Goal: Use online tool/utility: Utilize a website feature to perform a specific function

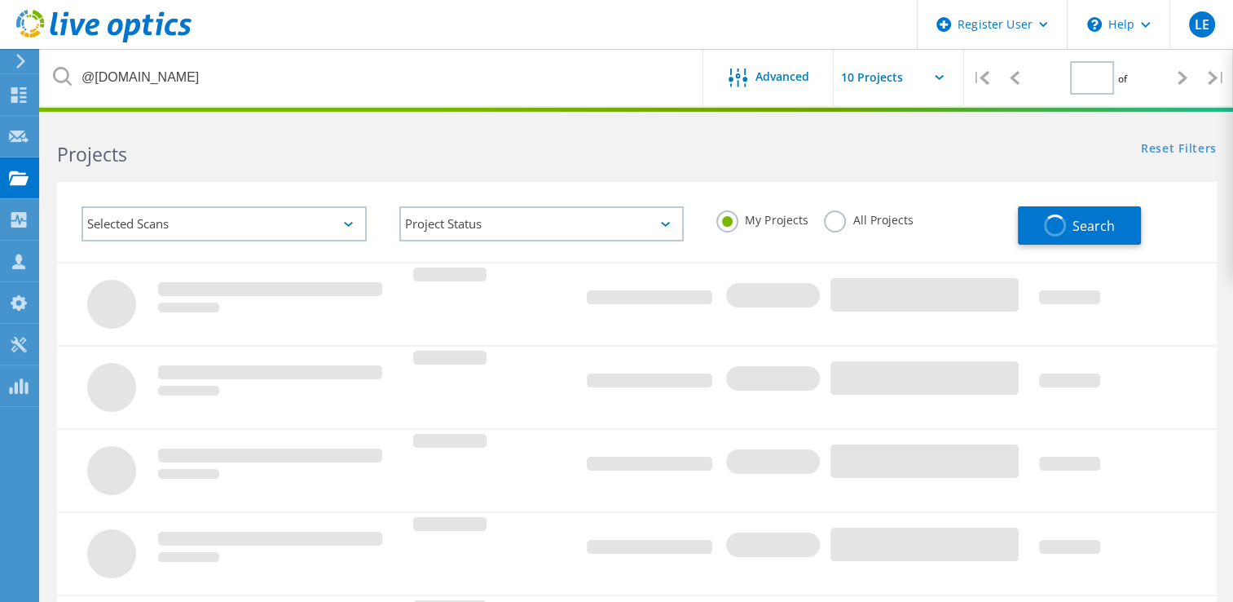
type input "1"
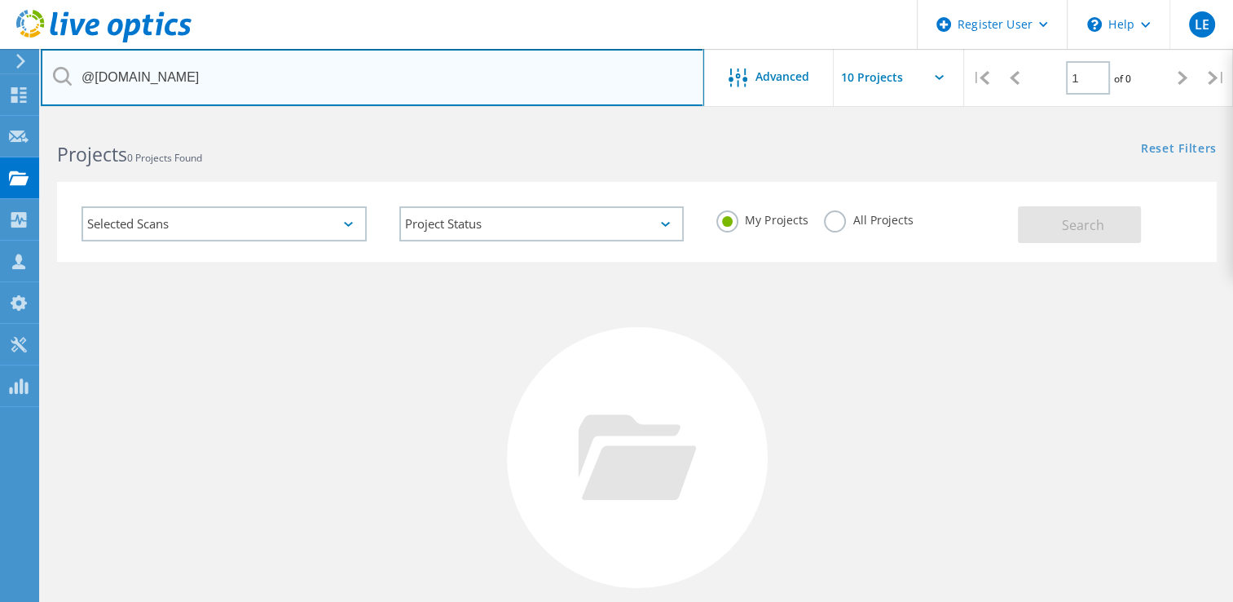
click at [303, 87] on input "@paragonbank.co.uk" at bounding box center [373, 77] width 664 height 57
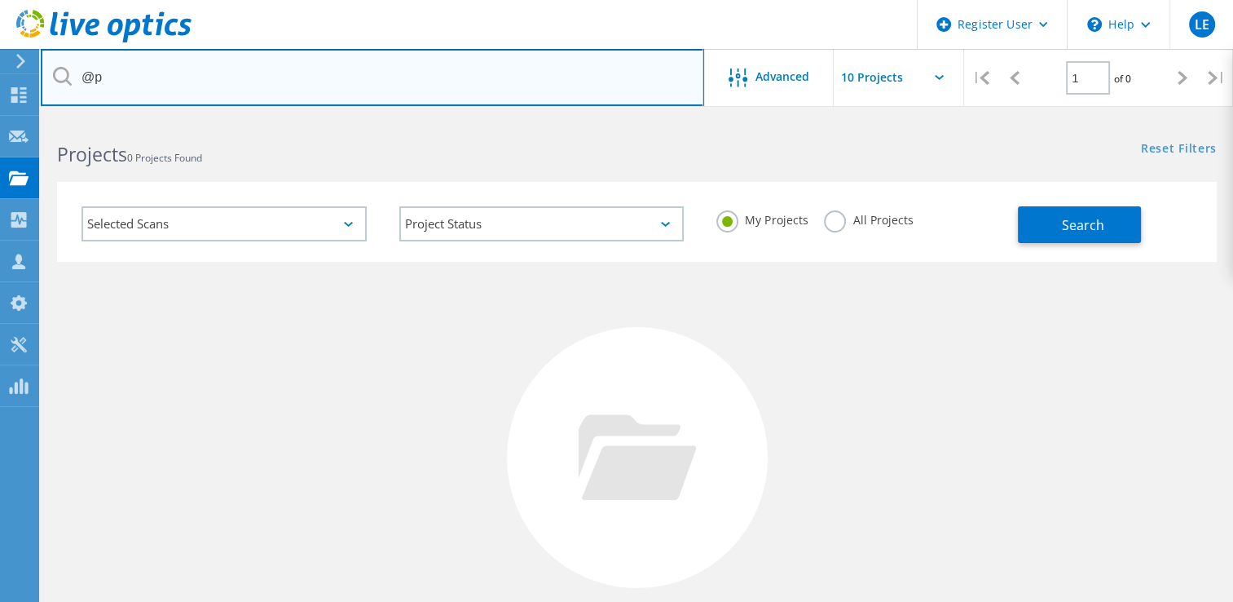
type input "@"
click at [157, 75] on input "text" at bounding box center [373, 77] width 664 height 57
paste input "2888142"
type input "2888142"
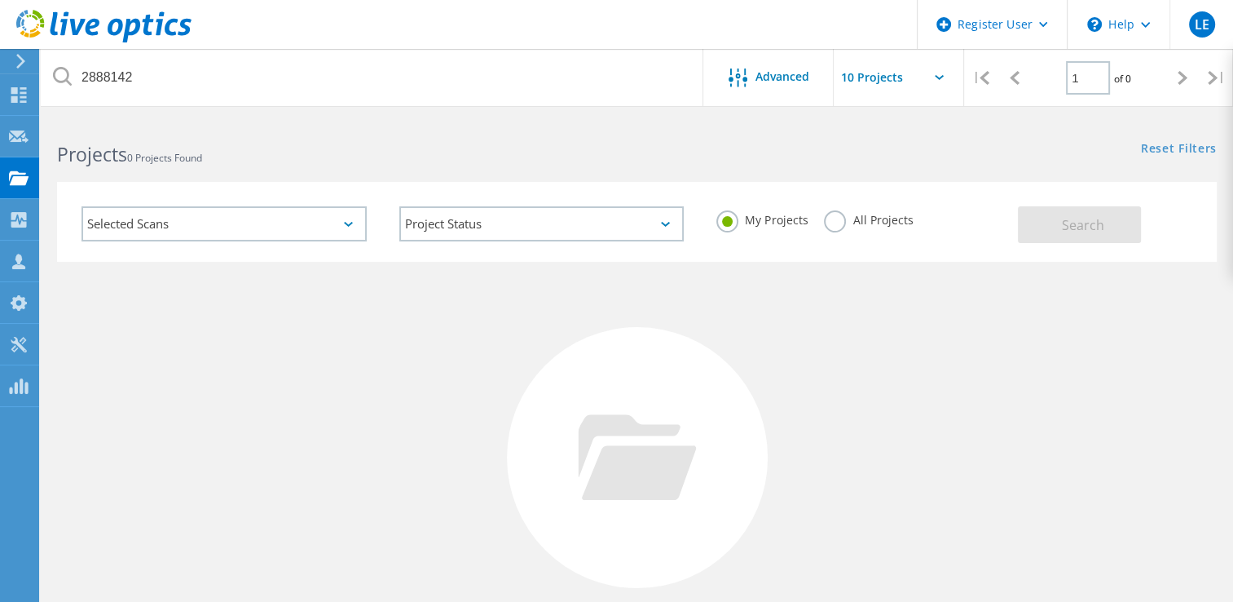
click at [839, 220] on label "All Projects" at bounding box center [868, 217] width 89 height 15
click at [0, 0] on input "All Projects" at bounding box center [0, 0] width 0 height 0
click at [1064, 227] on span "Search" at bounding box center [1083, 225] width 42 height 18
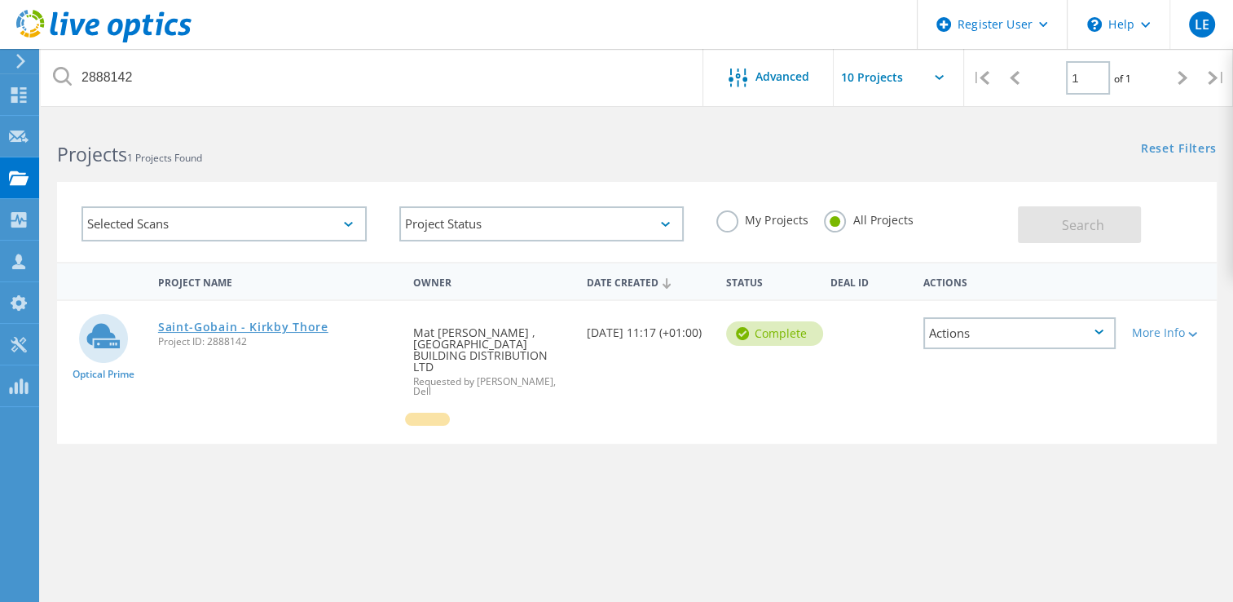
click at [236, 323] on link "Saint-Gobain - Kirkby Thore" at bounding box center [243, 326] width 170 height 11
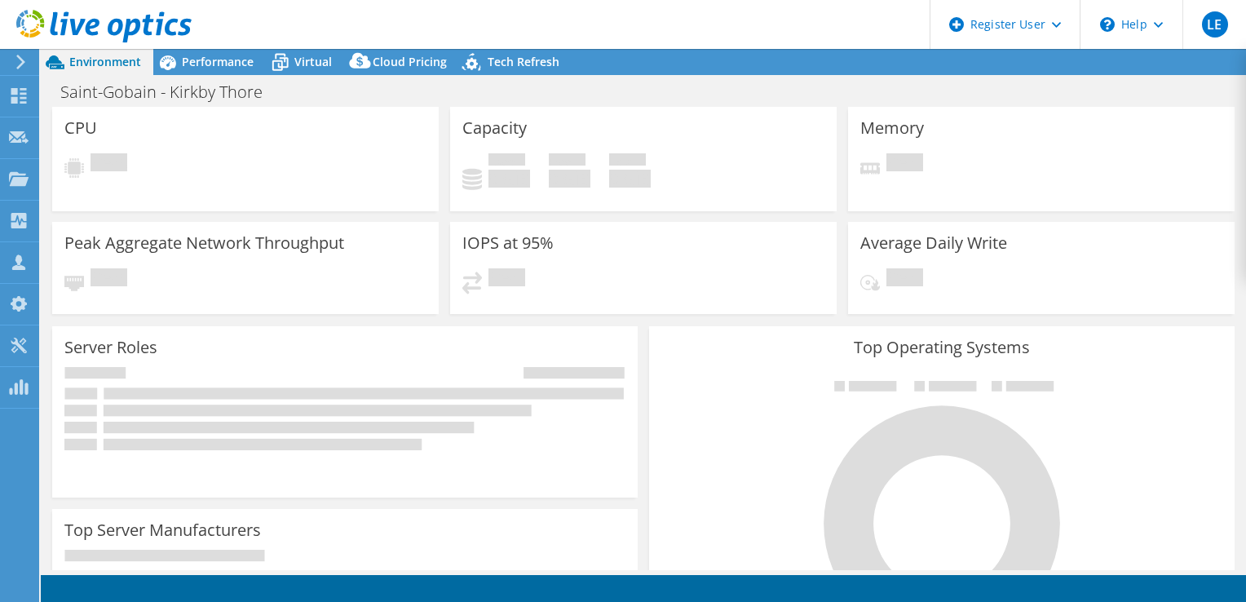
select select "EULondon"
select select "GBP"
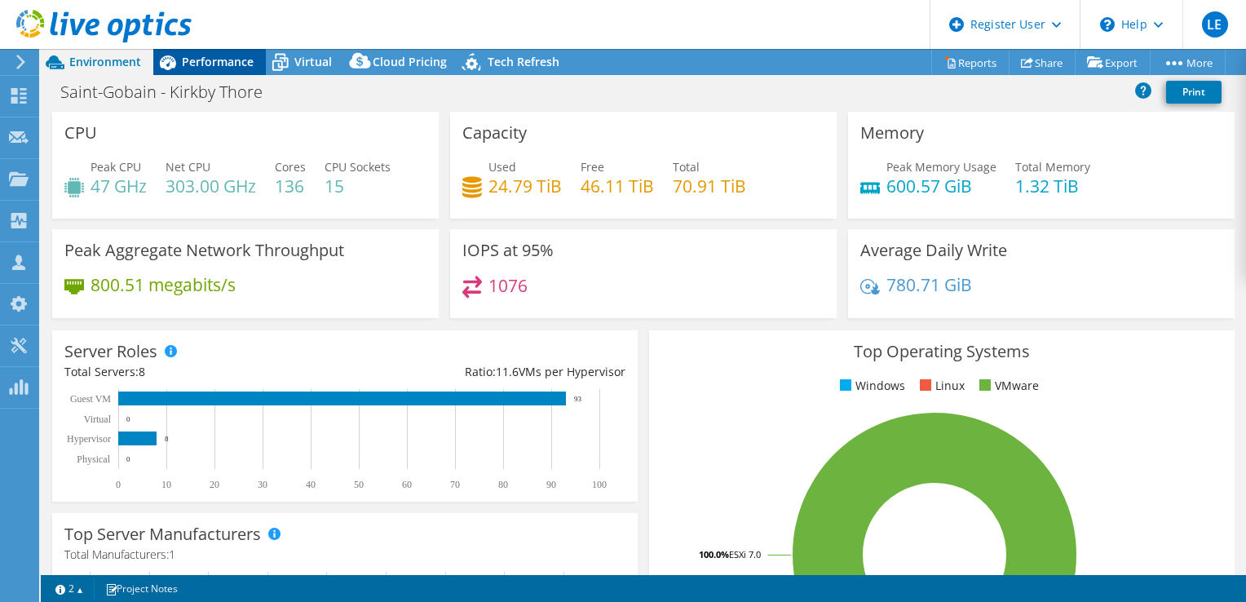
click at [223, 62] on span "Performance" at bounding box center [218, 61] width 72 height 15
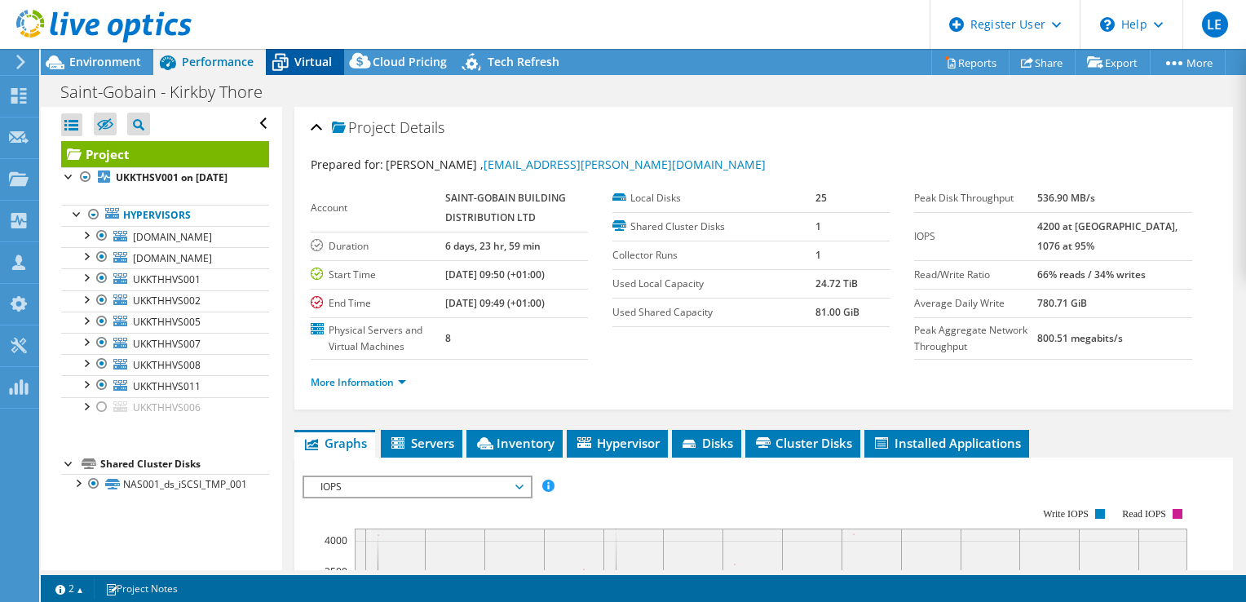
click at [300, 62] on span "Virtual" at bounding box center [312, 61] width 37 height 15
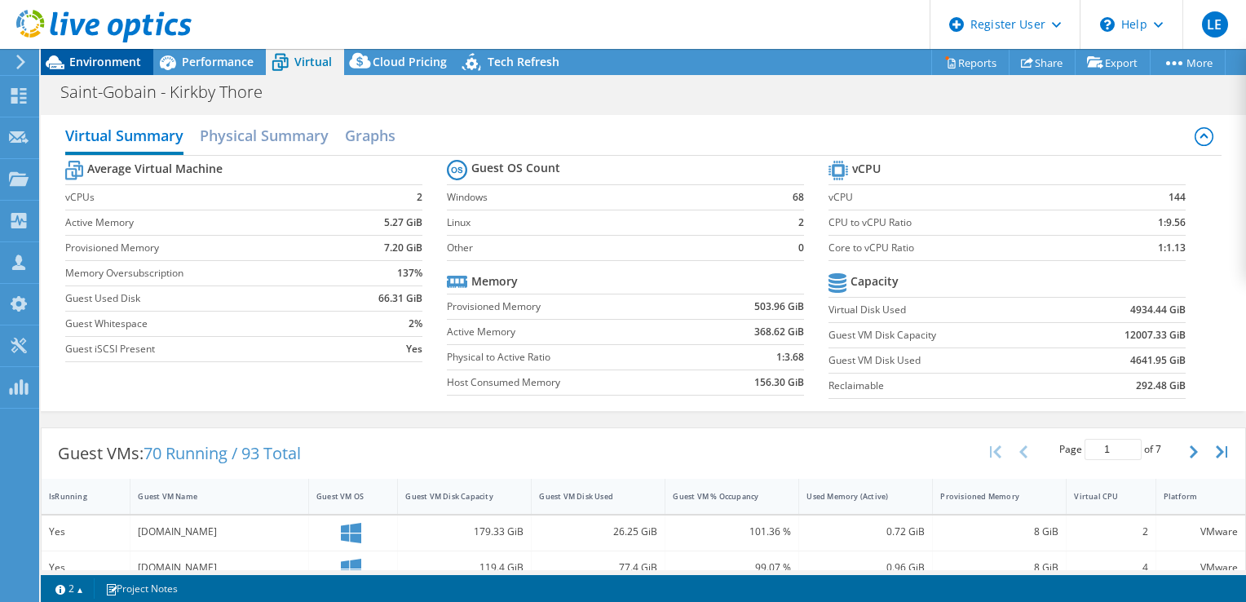
click at [109, 64] on span "Environment" at bounding box center [105, 61] width 72 height 15
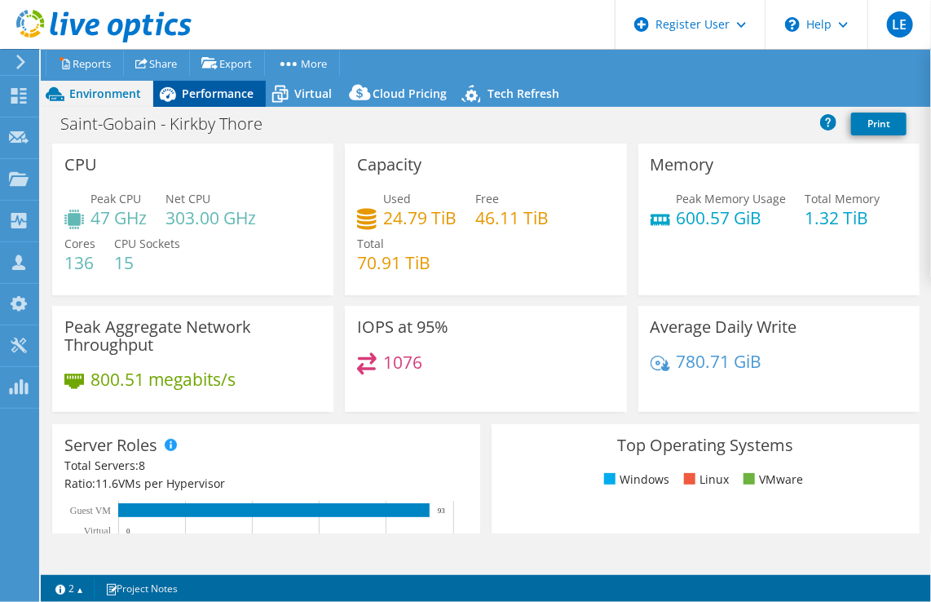
click at [220, 94] on span "Performance" at bounding box center [218, 93] width 72 height 15
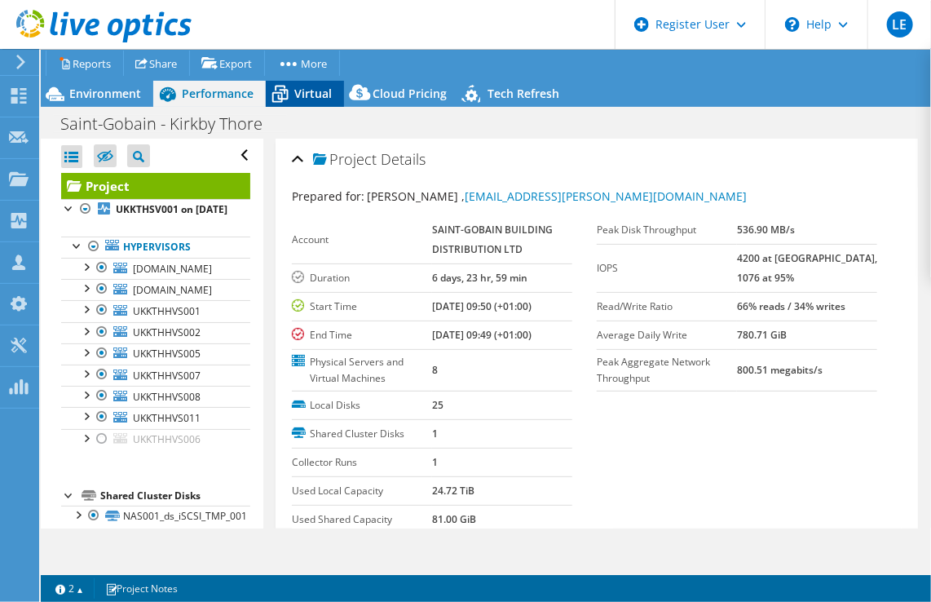
click at [306, 101] on div "Virtual" at bounding box center [305, 94] width 78 height 26
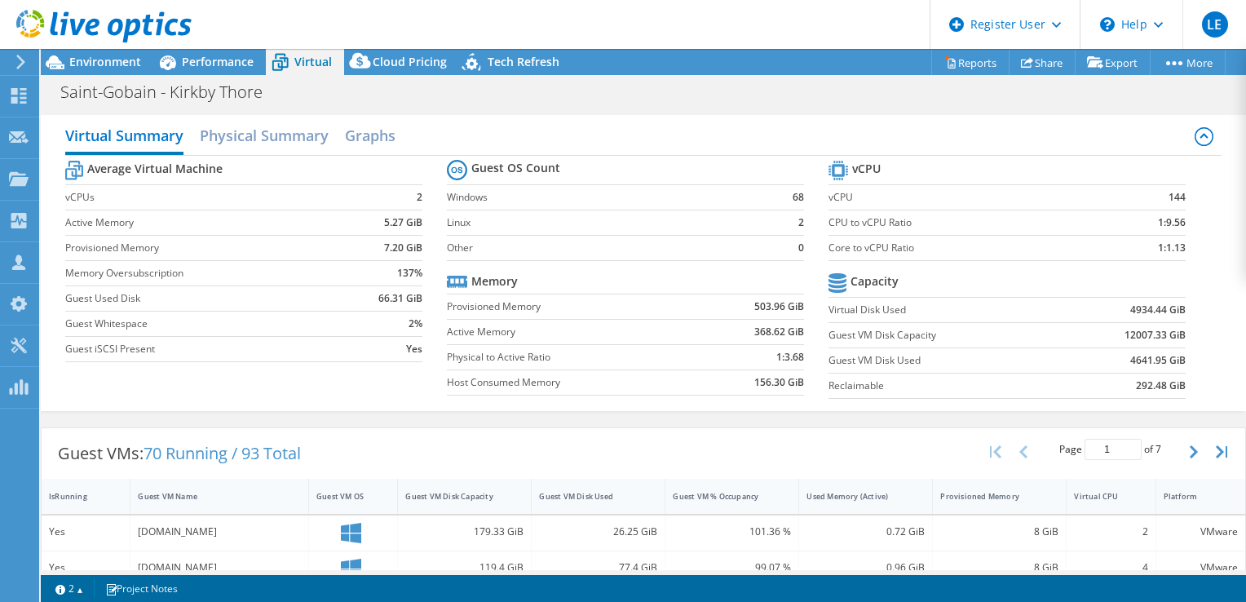
drag, startPoint x: 1242, startPoint y: 19, endPoint x: 1247, endPoint y: 116, distance: 97.1
click at [1245, 116] on html "LE Dell User Landi Elezi [EMAIL_ADDRESS][PERSON_NAME][DOMAIN_NAME] Dell My Prof…" at bounding box center [623, 301] width 1246 height 602
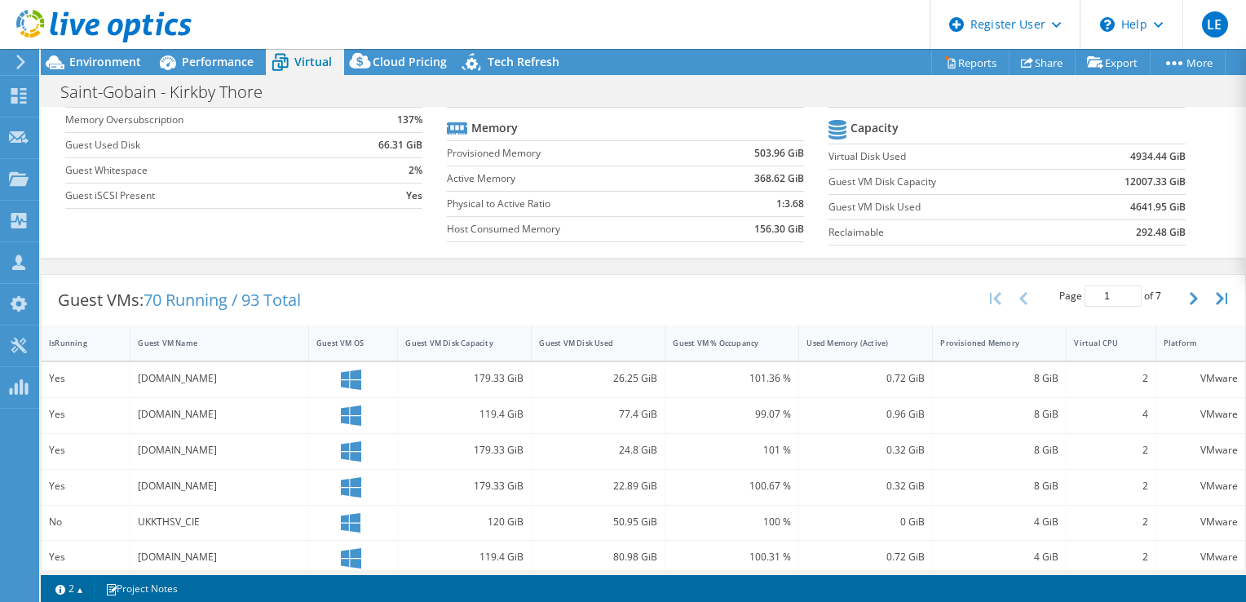
scroll to position [151, 0]
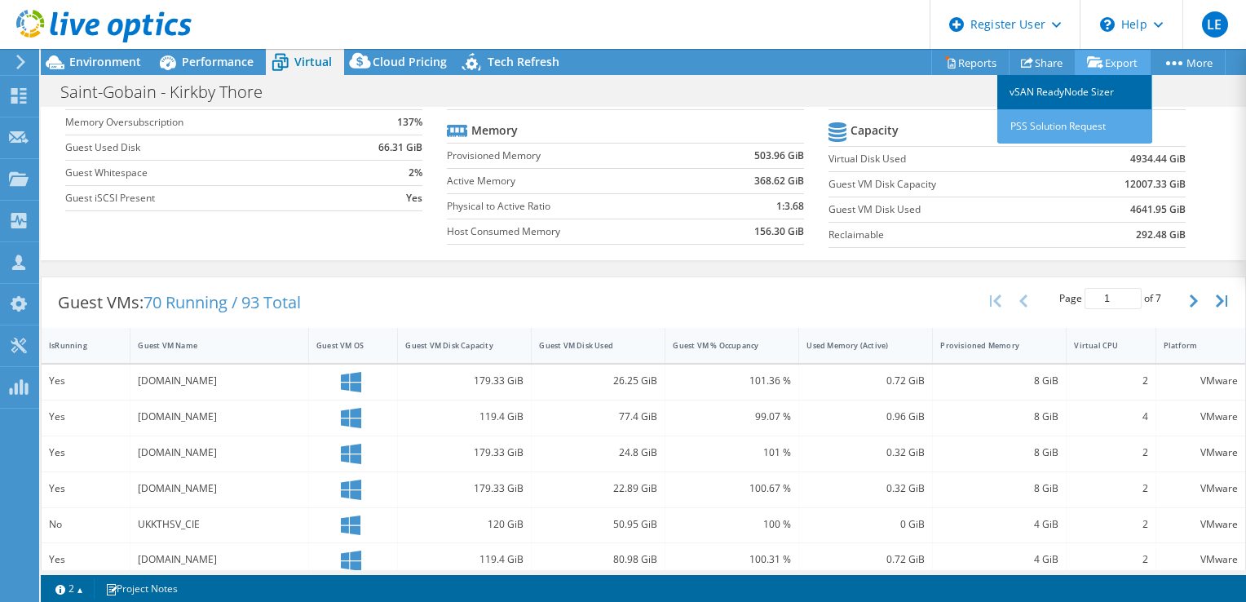
click at [1063, 94] on link "vSAN ReadyNode Sizer" at bounding box center [1074, 92] width 155 height 34
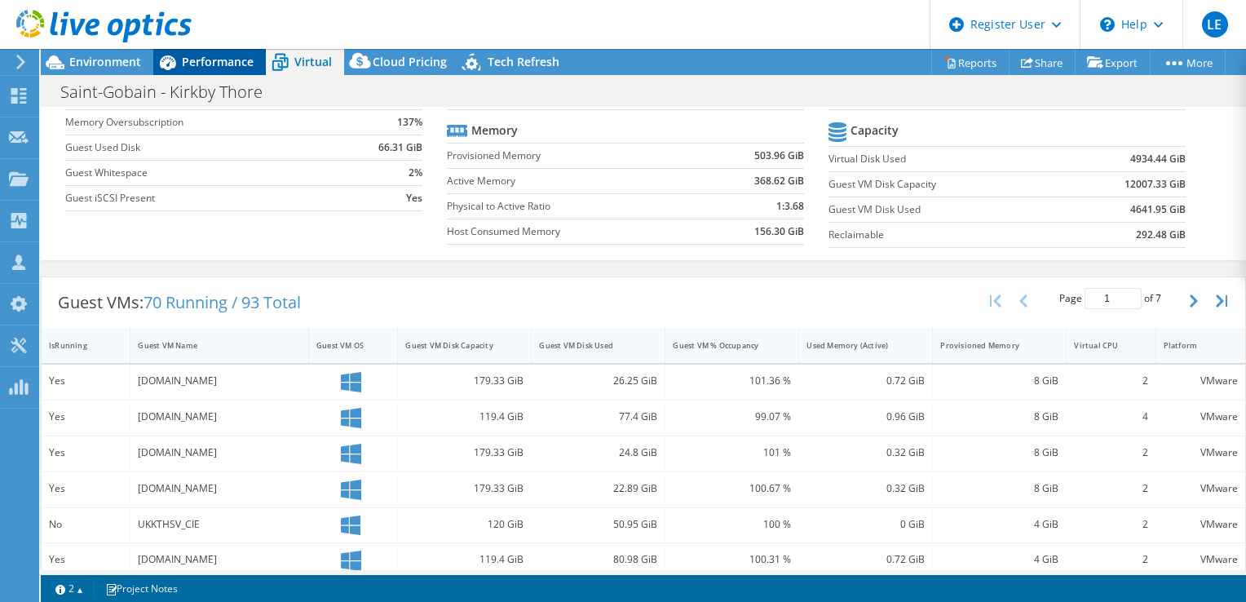
click at [217, 60] on span "Performance" at bounding box center [218, 61] width 72 height 15
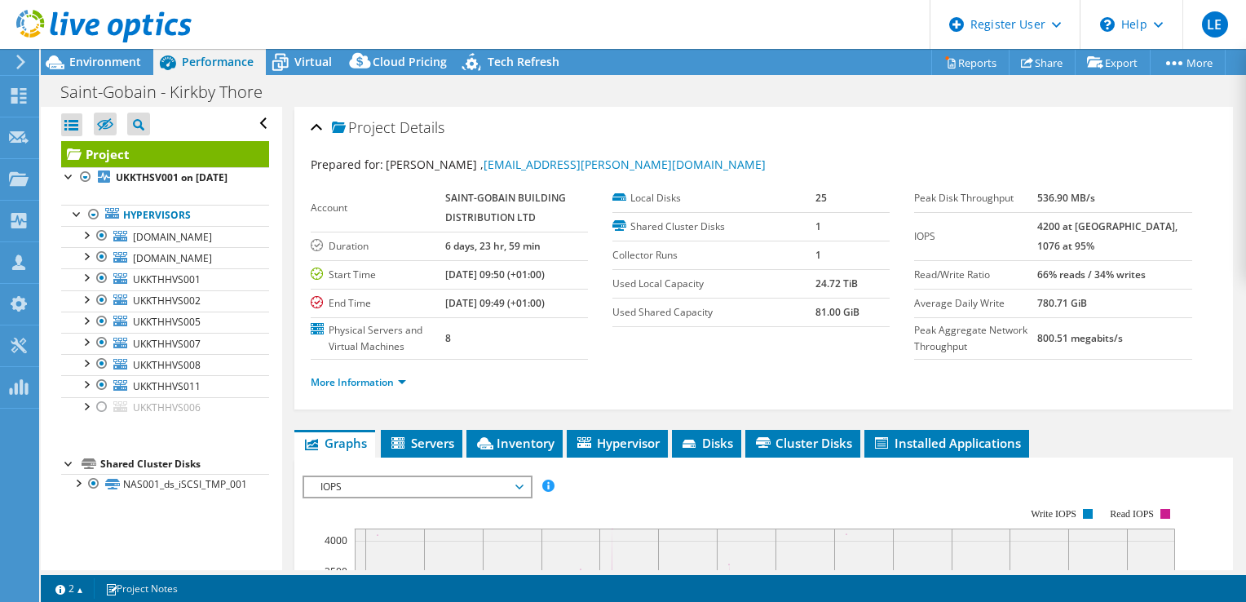
scroll to position [0, 0]
click at [123, 60] on span "Environment" at bounding box center [105, 61] width 72 height 15
